Goal: Information Seeking & Learning: Understand process/instructions

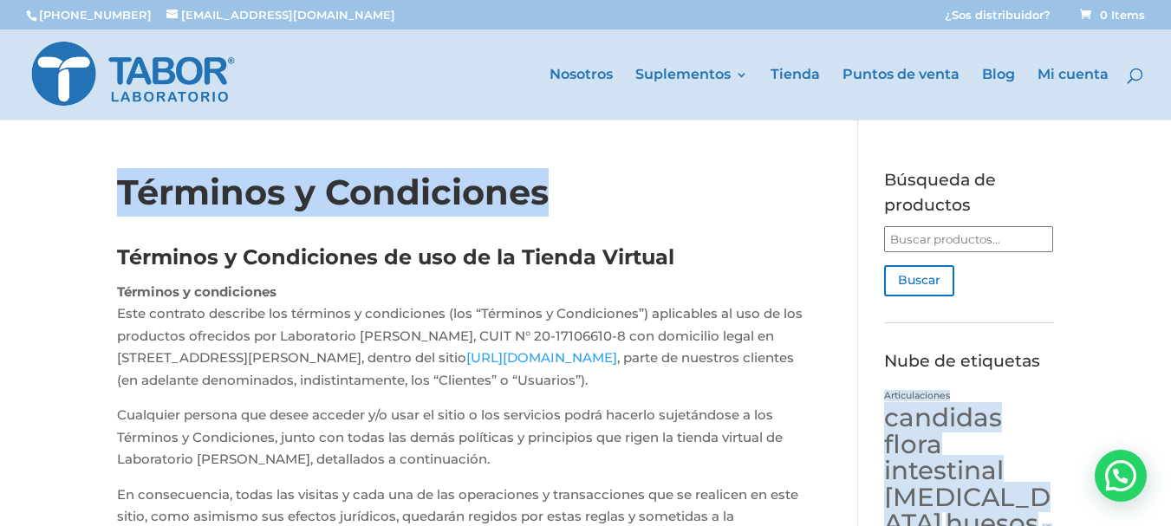
drag, startPoint x: 548, startPoint y: 191, endPoint x: 99, endPoint y: 192, distance: 449.1
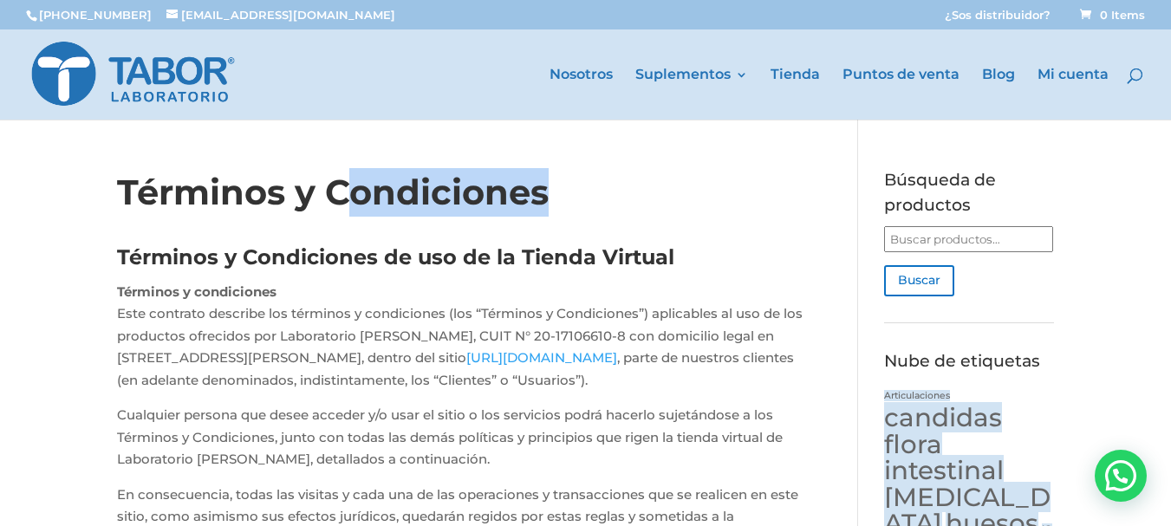
drag, startPoint x: 389, startPoint y: 192, endPoint x: 655, endPoint y: 192, distance: 266.2
click at [655, 192] on h1 "Términos y Condiciones" at bounding box center [462, 196] width 690 height 57
click at [558, 201] on h1 "Términos y Condiciones" at bounding box center [462, 196] width 690 height 57
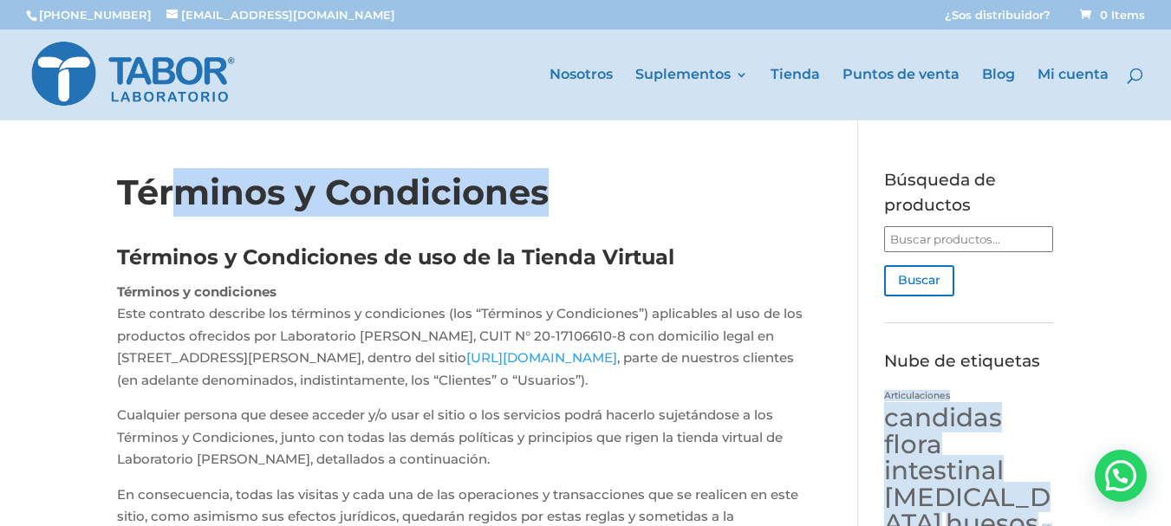
drag, startPoint x: 544, startPoint y: 194, endPoint x: 149, endPoint y: 189, distance: 394.5
click at [150, 189] on h1 "Términos y Condiciones" at bounding box center [462, 196] width 690 height 57
click at [149, 189] on h1 "Términos y Condiciones" at bounding box center [462, 196] width 690 height 57
drag, startPoint x: 173, startPoint y: 191, endPoint x: 511, endPoint y: 192, distance: 337.3
click at [511, 192] on h1 "Términos y Condiciones" at bounding box center [462, 196] width 690 height 57
